Goal: Find specific page/section: Find specific page/section

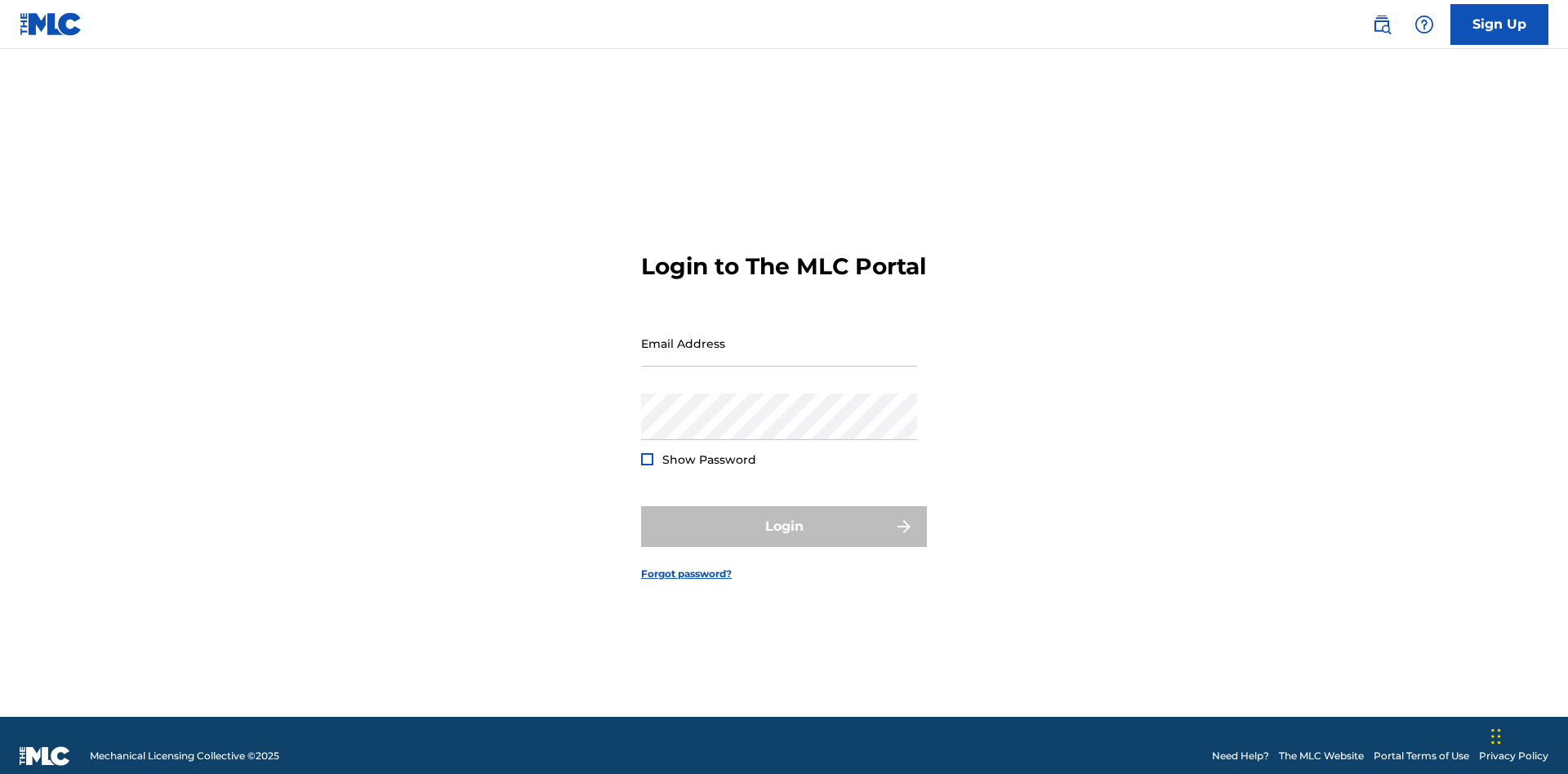
scroll to position [21, 0]
click at [779, 336] on input "Email Address" at bounding box center [779, 343] width 276 height 47
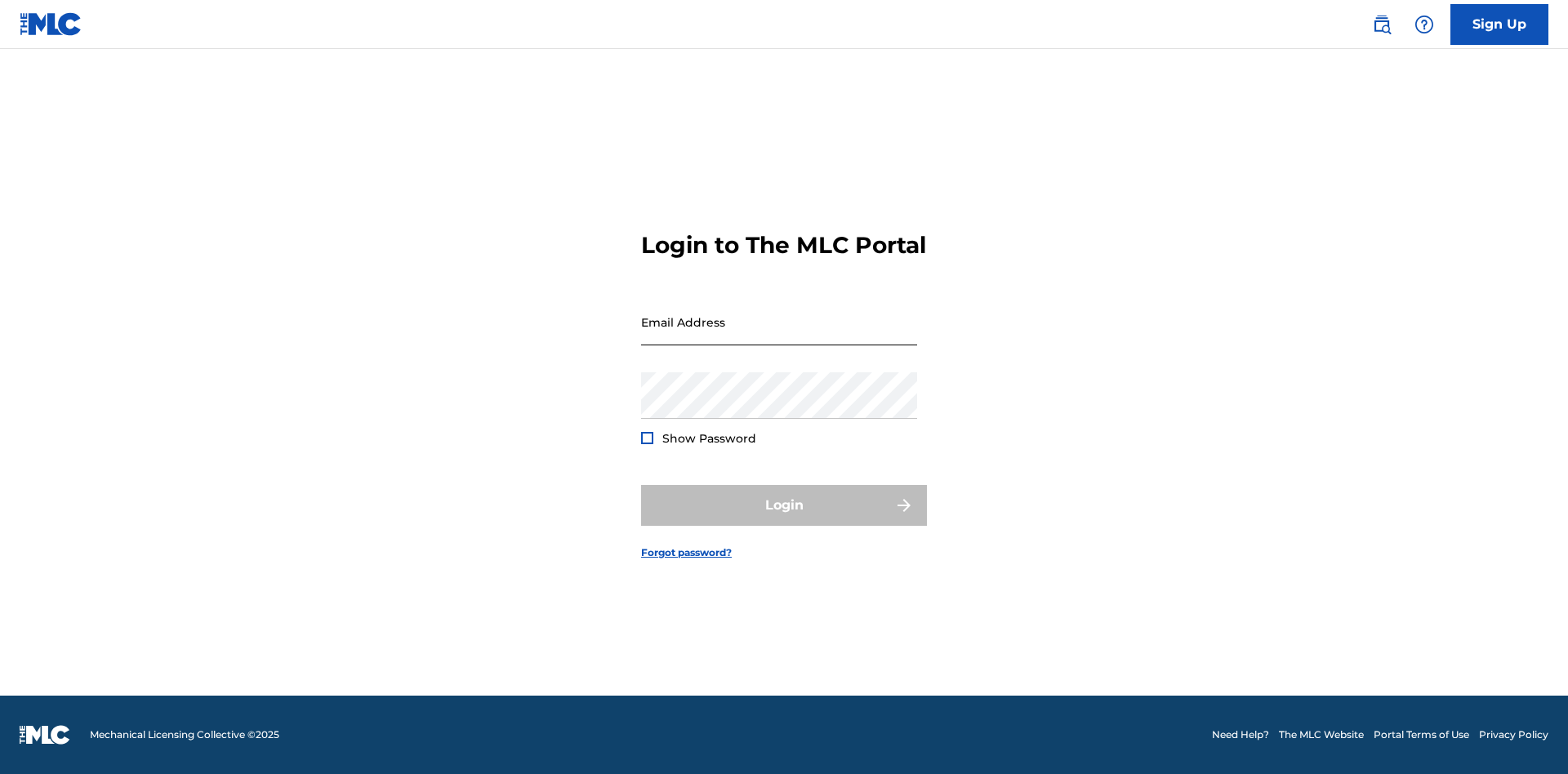
scroll to position [21, 0]
type input "[PERSON_NAME][EMAIL_ADDRESS][DOMAIN_NAME]"
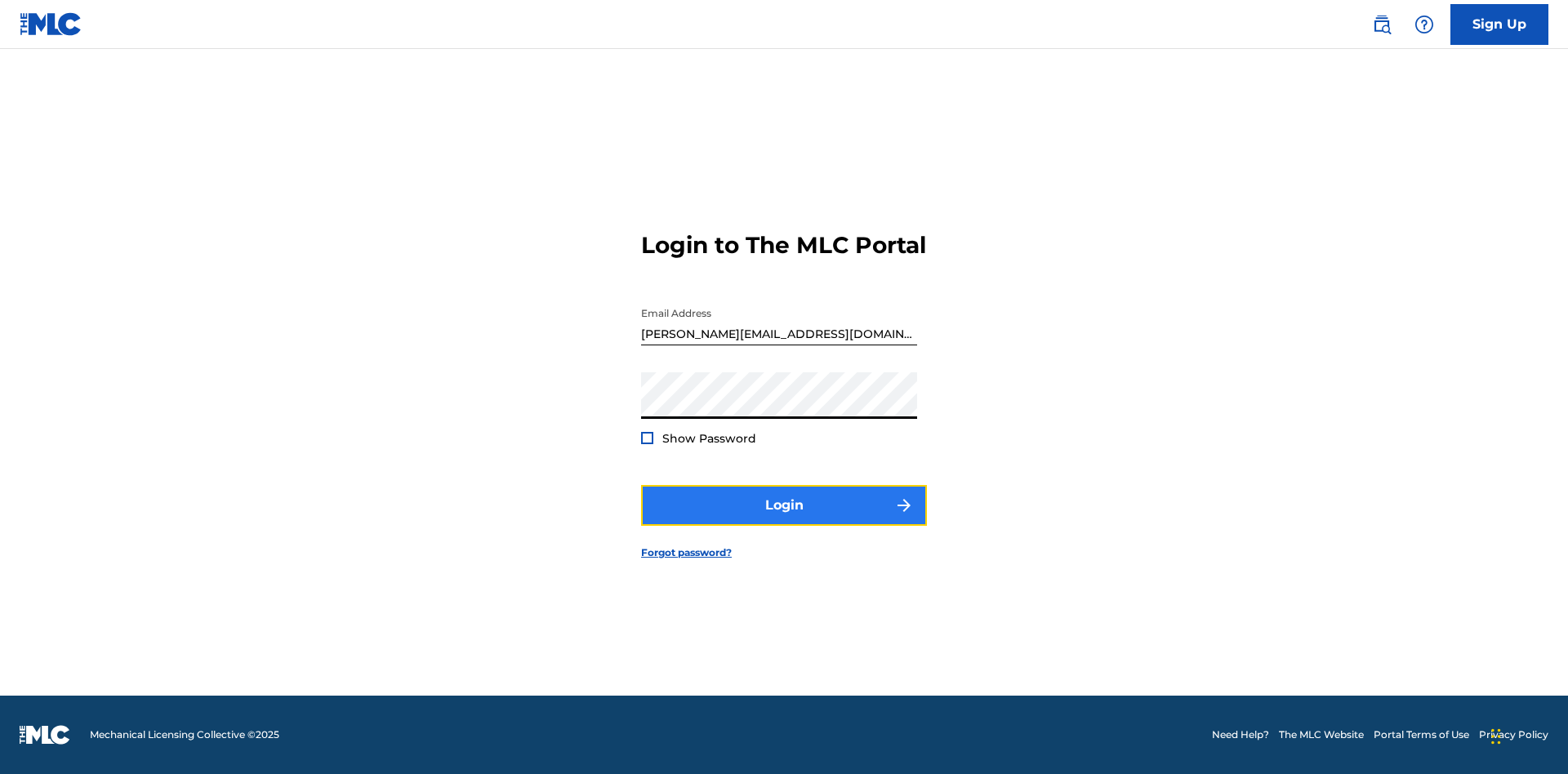
click at [784, 519] on button "Login" at bounding box center [784, 505] width 286 height 40
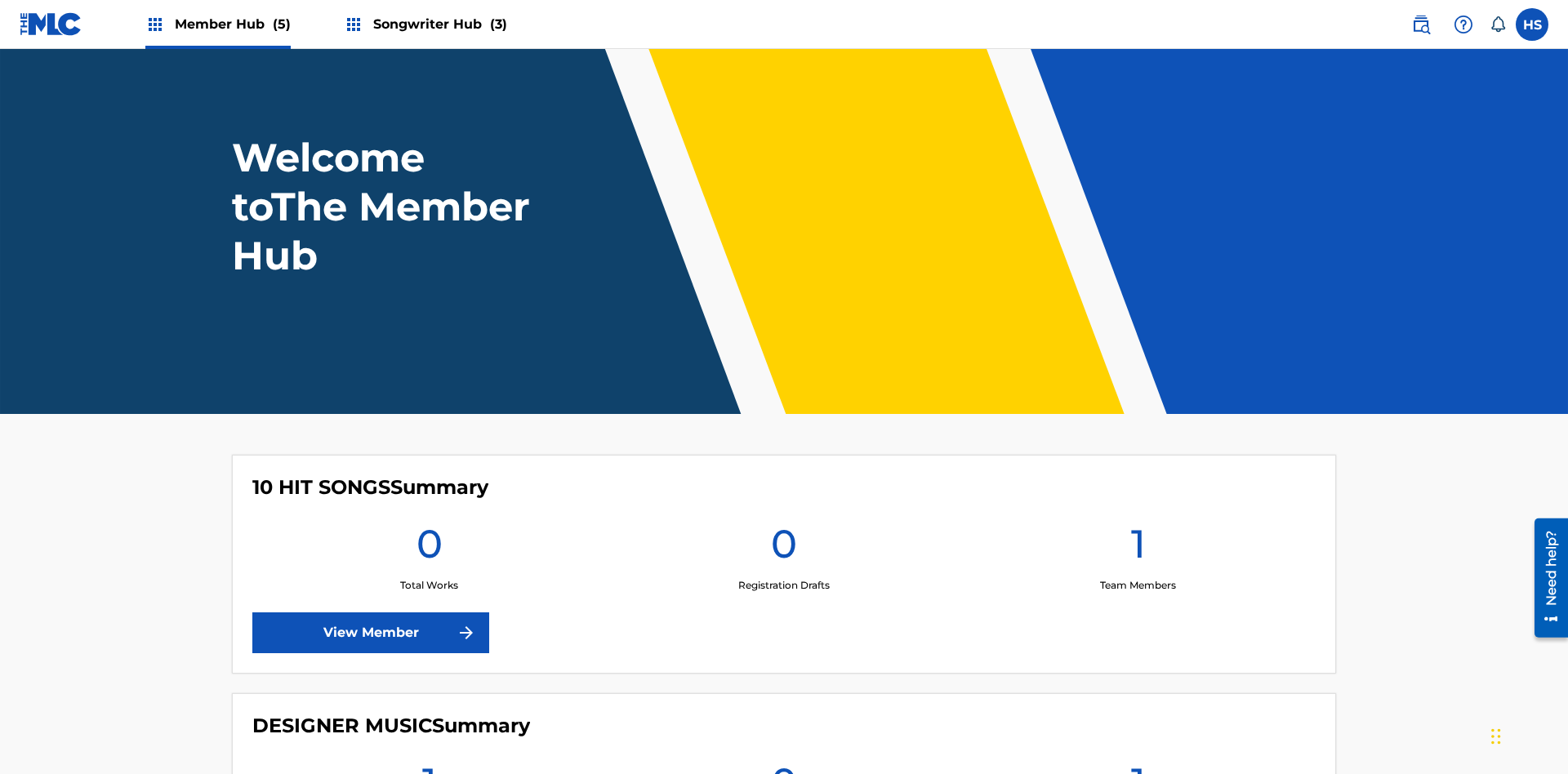
click at [231, 24] on span "Member Hub (5)" at bounding box center [233, 24] width 116 height 18
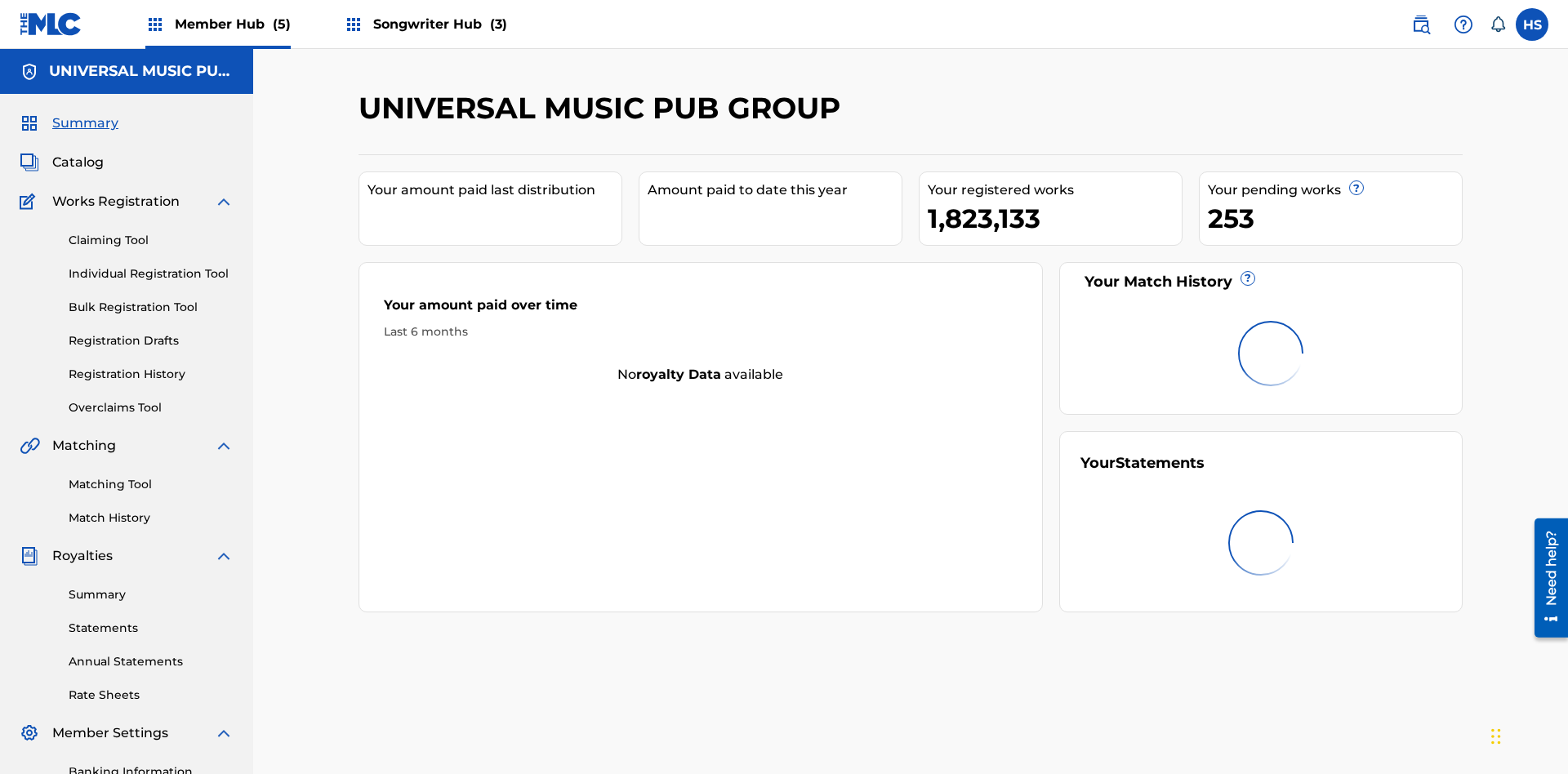
scroll to position [54, 0]
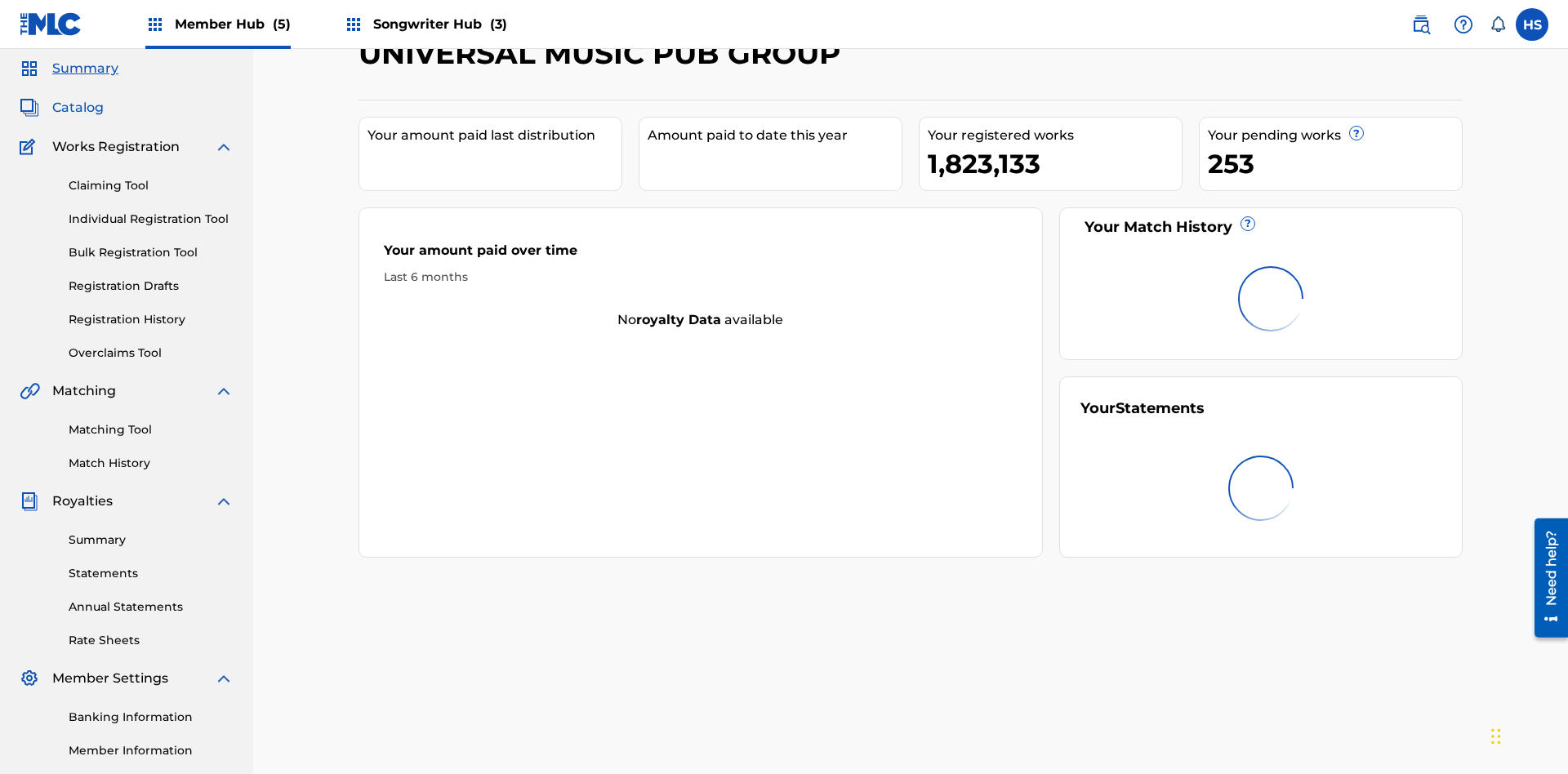
click at [77, 108] on span "Catalog" at bounding box center [78, 107] width 52 height 19
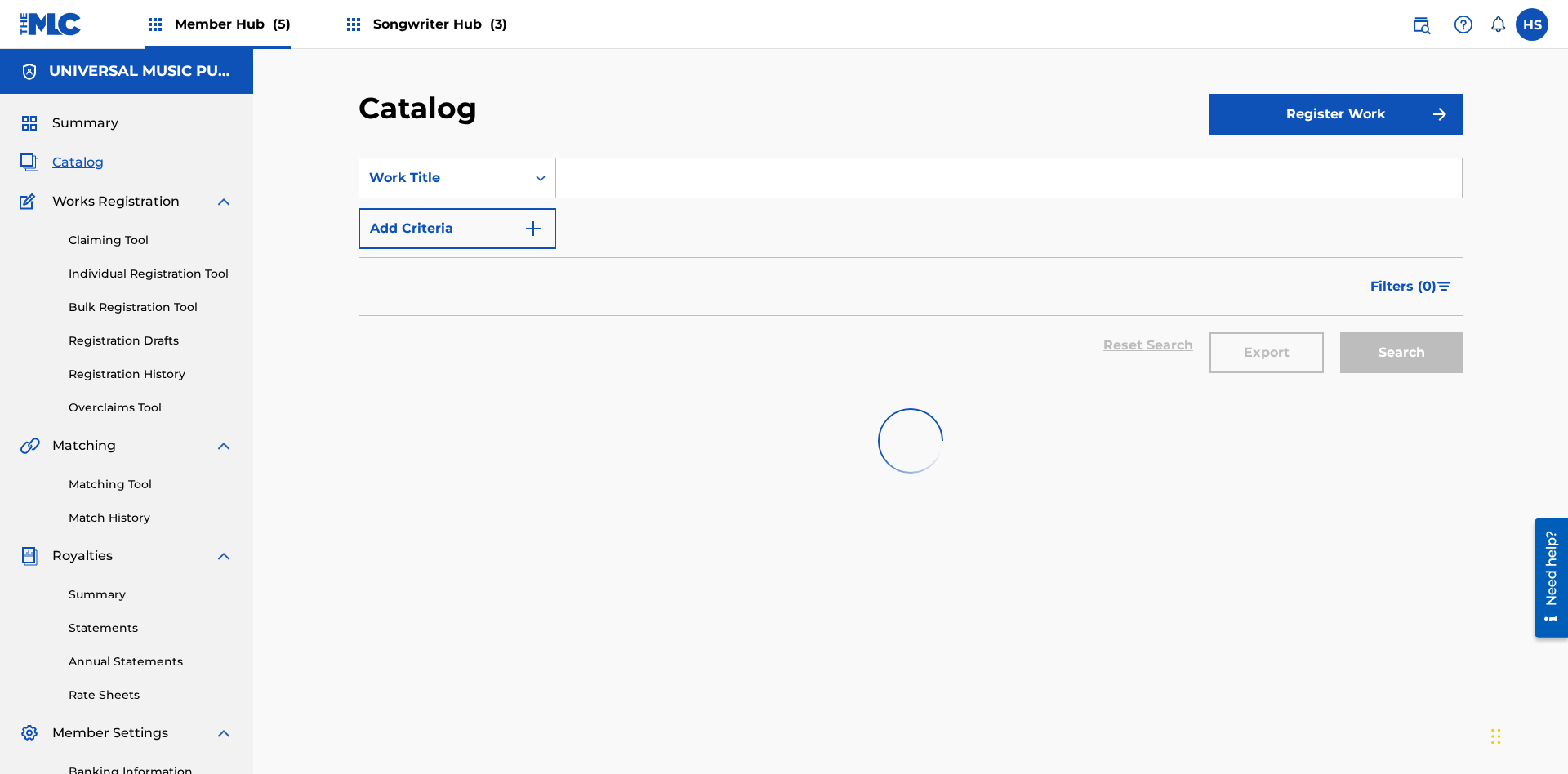
click at [1009, 158] on input "Search Form" at bounding box center [1009, 178] width 905 height 40
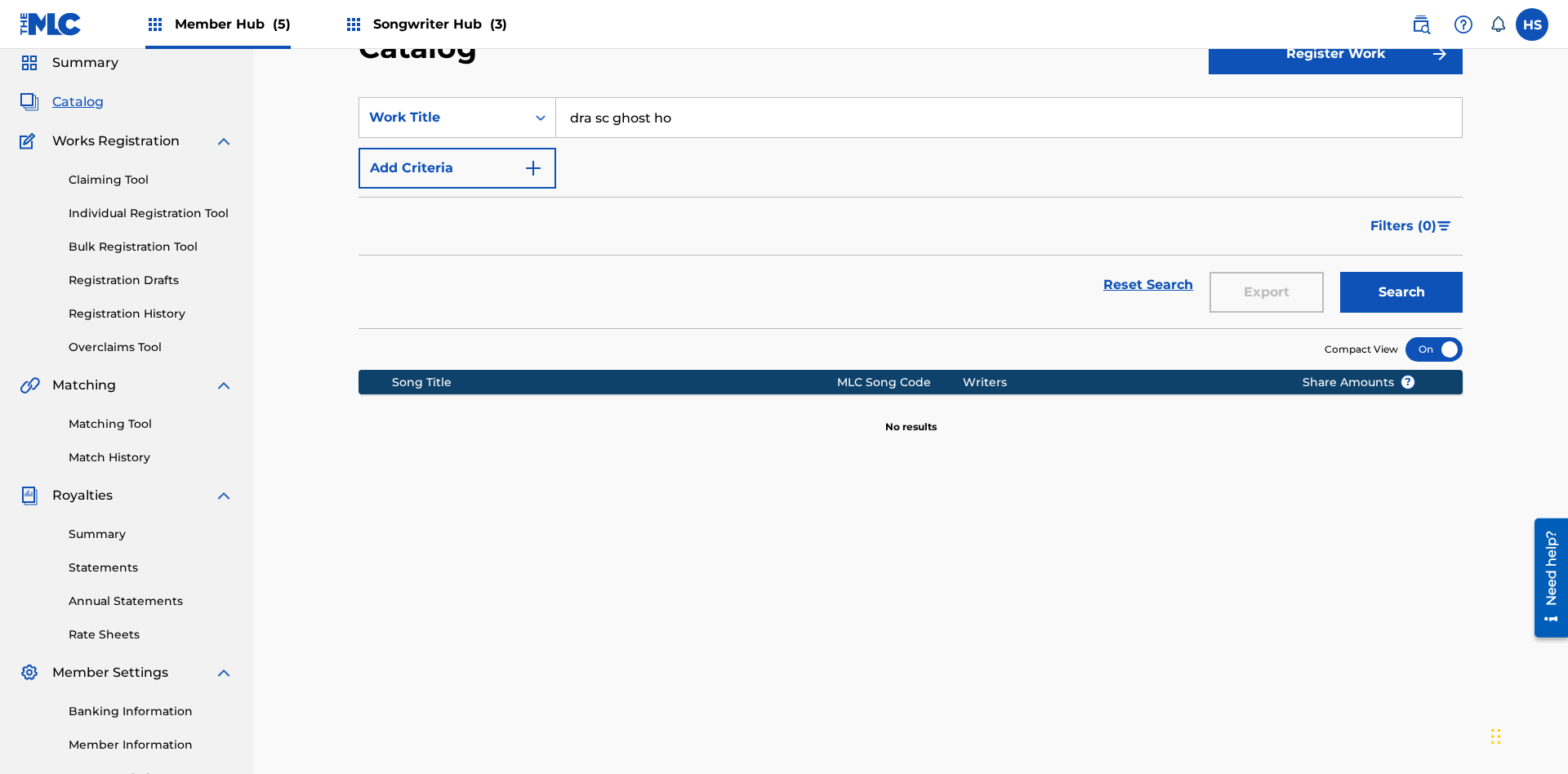
type input "dra sc ghost hol"
